Goal: Task Accomplishment & Management: Use online tool/utility

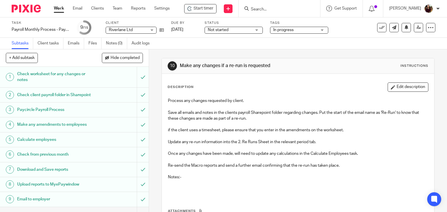
click at [281, 7] on input "Search" at bounding box center [276, 9] width 52 height 5
click at [209, 8] on span "Start timer" at bounding box center [204, 9] width 20 height 6
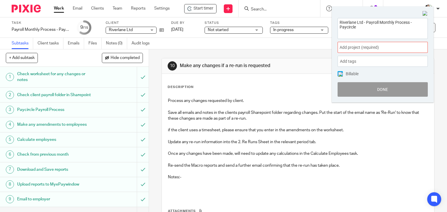
click at [395, 52] on div "Add project (required) :" at bounding box center [383, 47] width 90 height 11
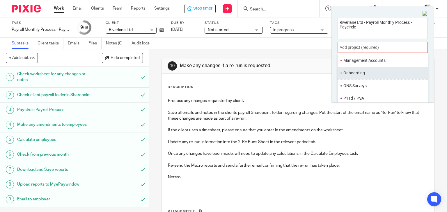
scroll to position [218, 0]
click at [362, 78] on ul "Payroll" at bounding box center [383, 75] width 90 height 13
click at [358, 72] on li "Payroll" at bounding box center [381, 75] width 76 height 6
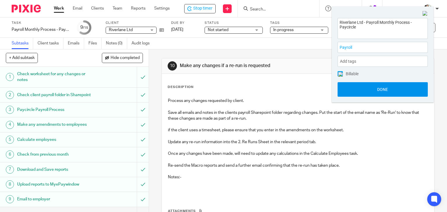
click at [370, 92] on button "Done" at bounding box center [383, 89] width 90 height 15
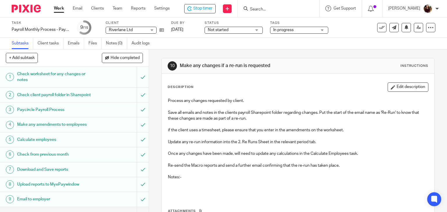
click at [68, 173] on h1 "Download and Save reports" at bounding box center [55, 170] width 76 height 9
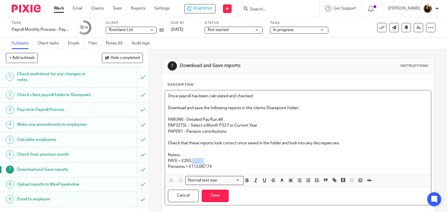
drag, startPoint x: 204, startPoint y: 161, endPoint x: 191, endPoint y: 162, distance: 13.4
click at [191, 162] on p "PAYE = £293,771.10" at bounding box center [298, 161] width 261 height 6
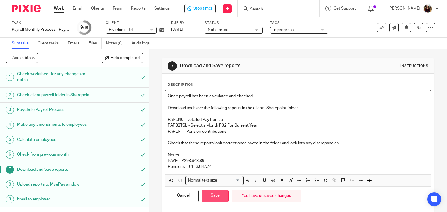
click at [212, 200] on button "Save" at bounding box center [215, 196] width 27 height 13
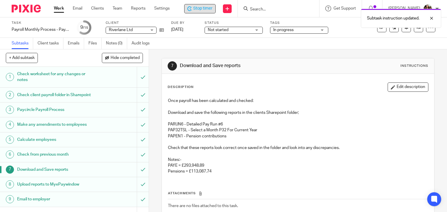
click at [211, 10] on span "Stop timer" at bounding box center [202, 9] width 19 height 6
